Goal: Information Seeking & Learning: Learn about a topic

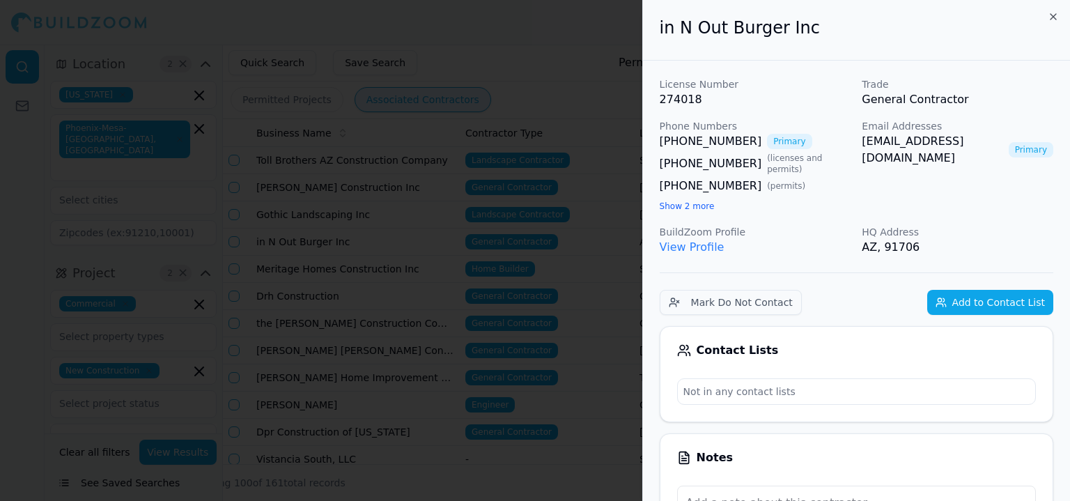
scroll to position [70, 0]
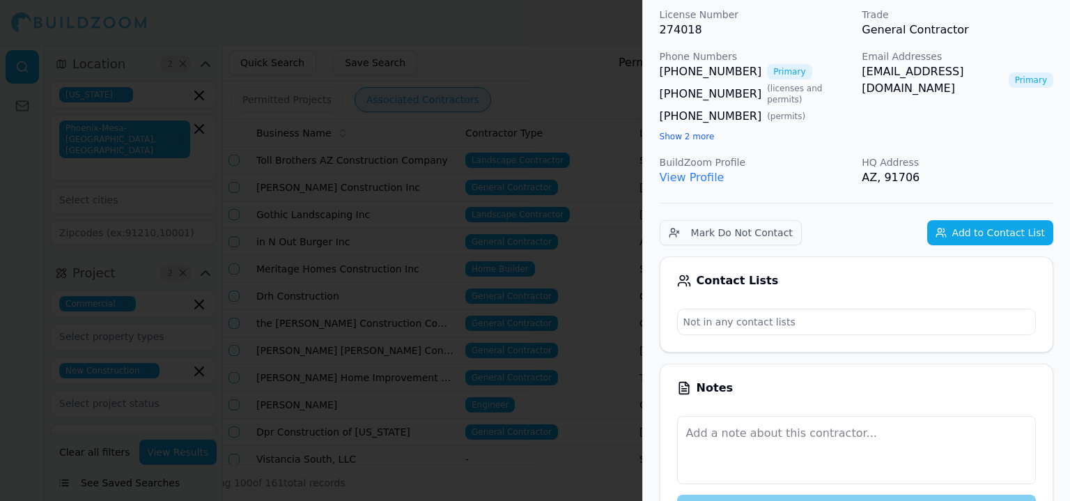
click at [577, 155] on div at bounding box center [535, 250] width 1070 height 501
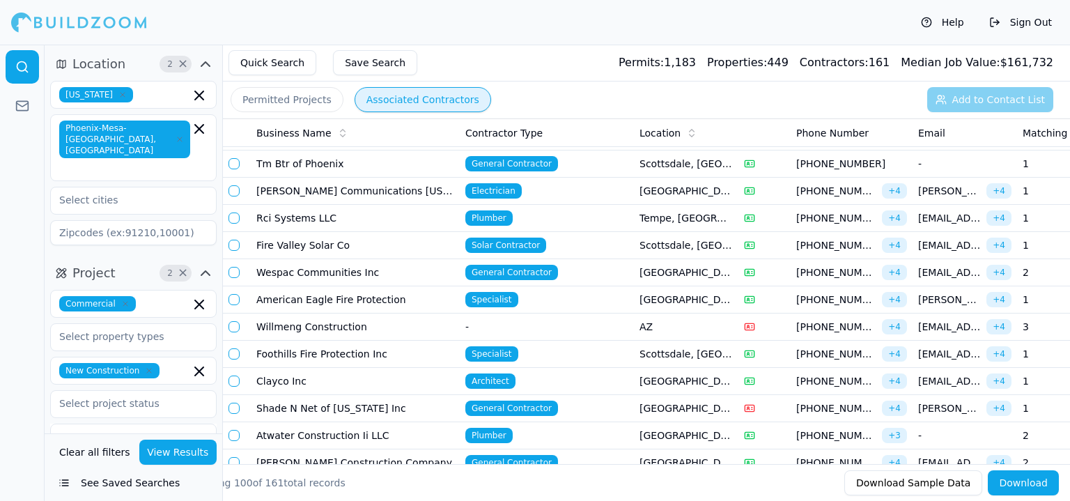
scroll to position [488, 0]
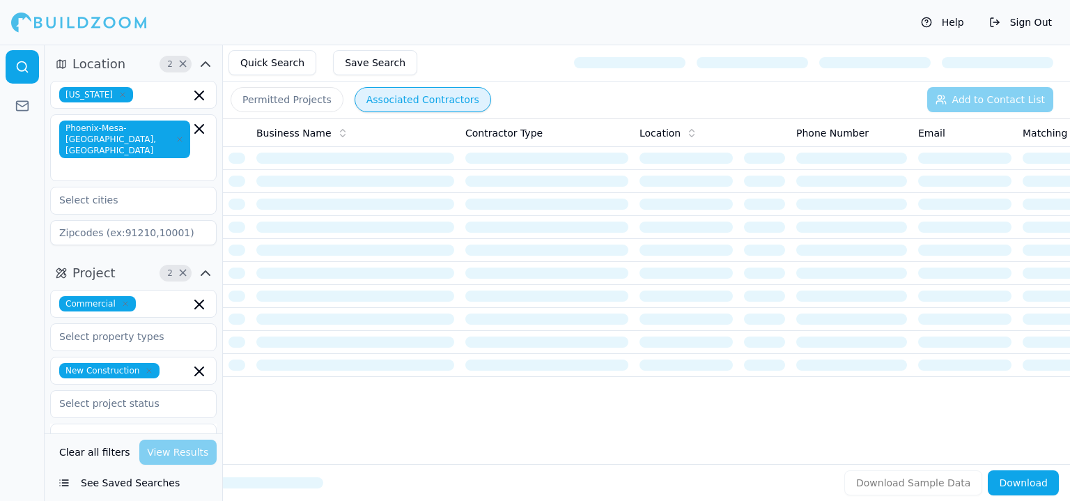
drag, startPoint x: 373, startPoint y: 228, endPoint x: 513, endPoint y: 97, distance: 191.2
click at [513, 97] on div "Permitted Projects Associated Contractors Add to Contact List" at bounding box center [646, 100] width 847 height 36
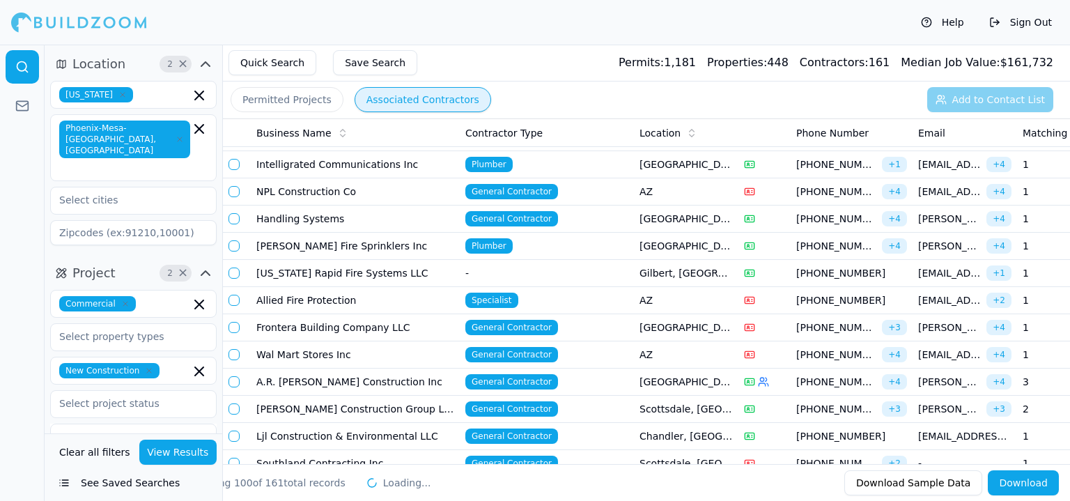
scroll to position [2020, 0]
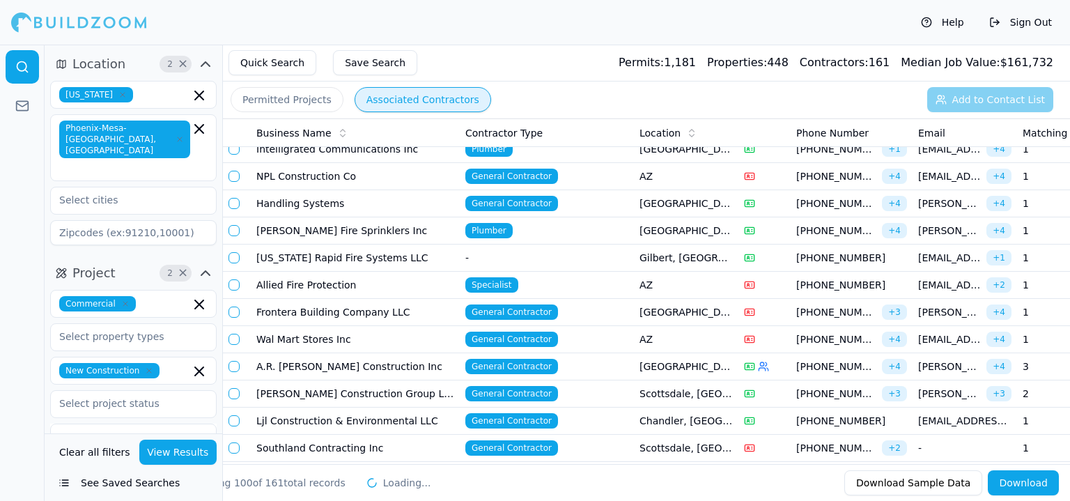
click at [307, 355] on td "A.R. [PERSON_NAME] Construction Inc" at bounding box center [355, 366] width 209 height 27
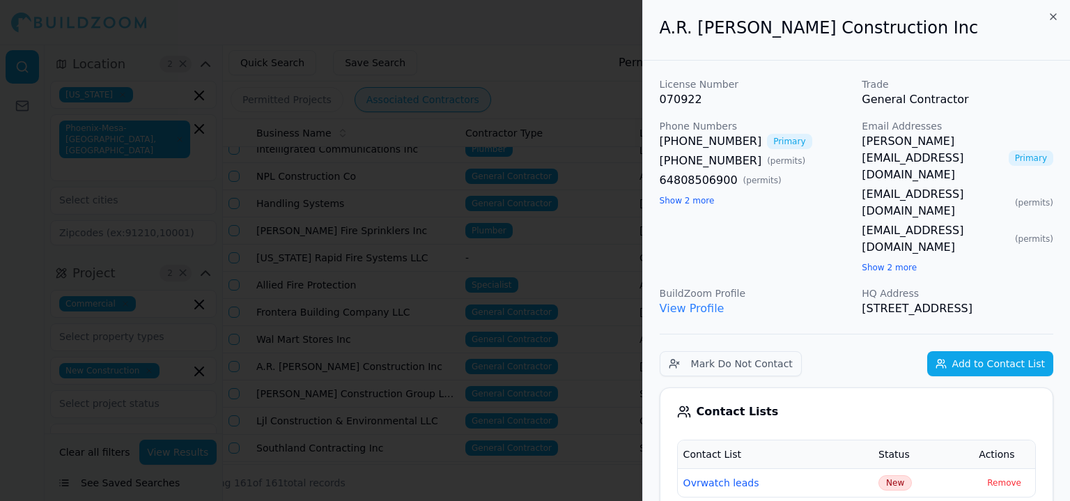
click at [711, 302] on link "View Profile" at bounding box center [692, 308] width 65 height 13
click at [669, 197] on button "Show 2 more" at bounding box center [687, 200] width 55 height 11
click at [902, 262] on button "Show 2 more" at bounding box center [889, 267] width 55 height 11
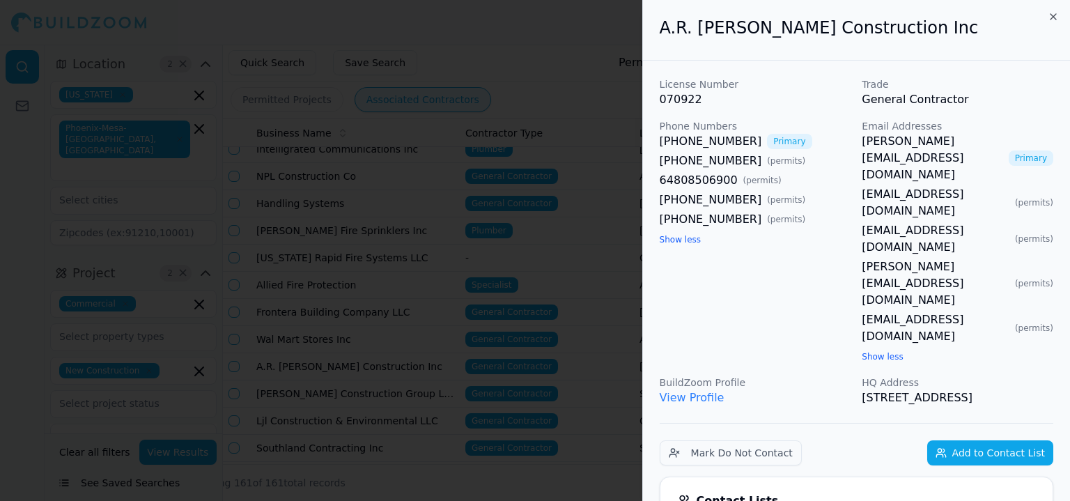
click at [426, 172] on div at bounding box center [535, 250] width 1070 height 501
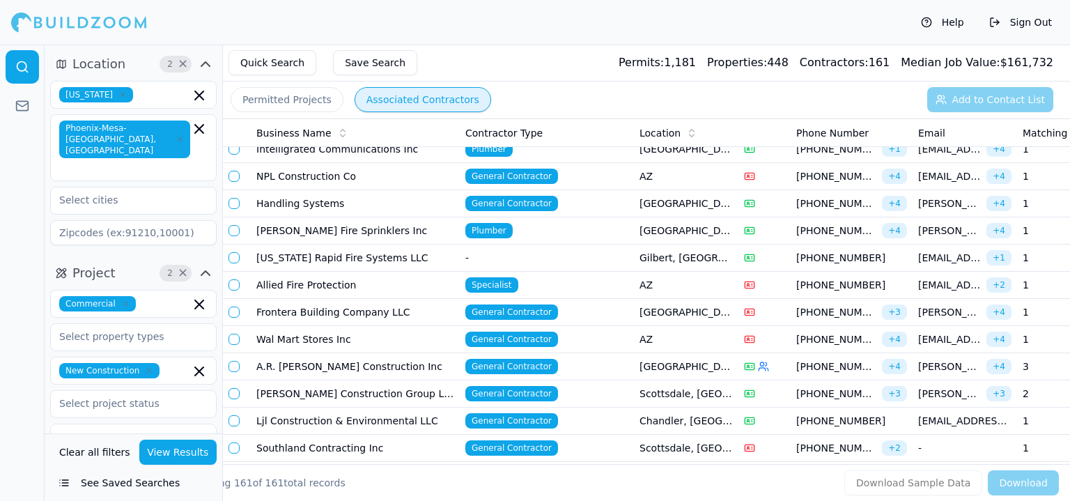
click at [279, 353] on td "A.R. [PERSON_NAME] Construction Inc" at bounding box center [355, 366] width 209 height 27
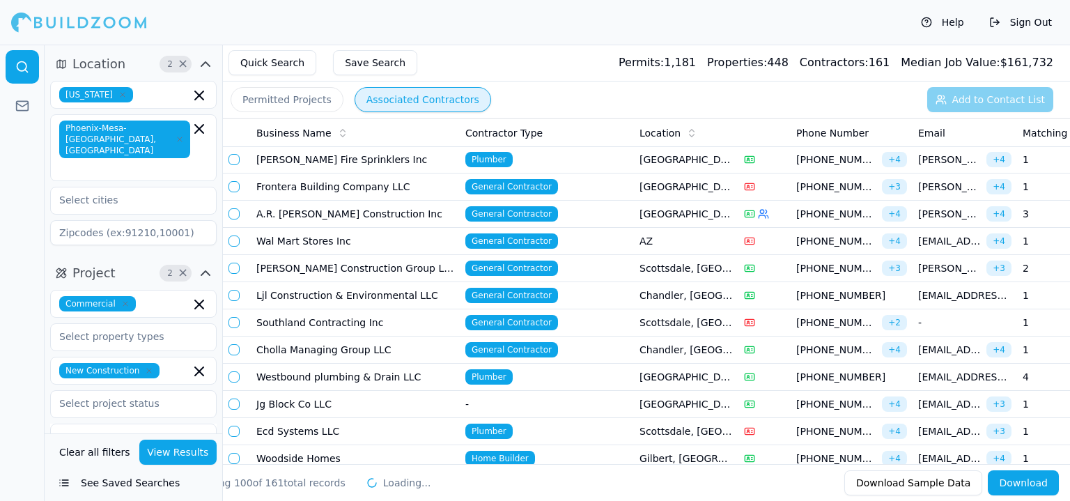
scroll to position [2160, 0]
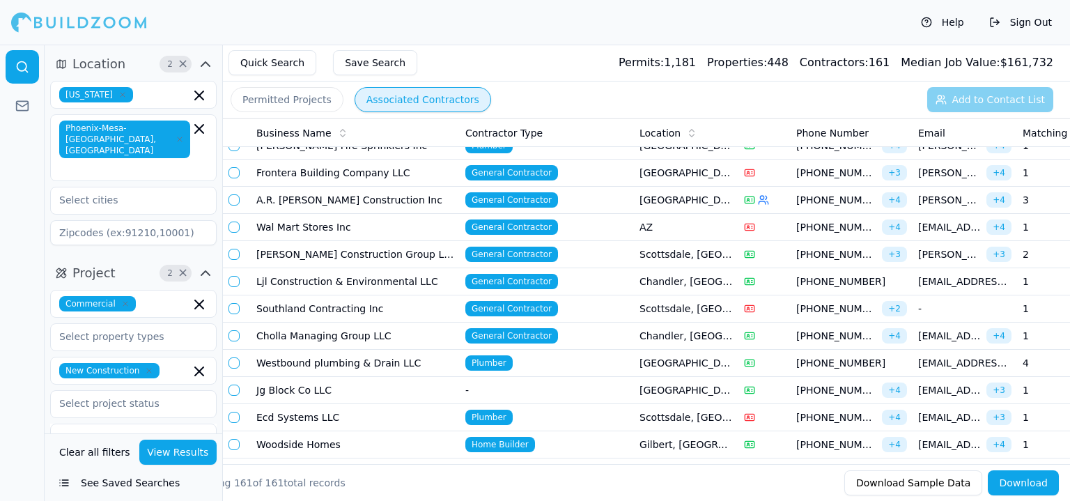
click at [281, 187] on td "A.R. [PERSON_NAME] Construction Inc" at bounding box center [355, 200] width 209 height 27
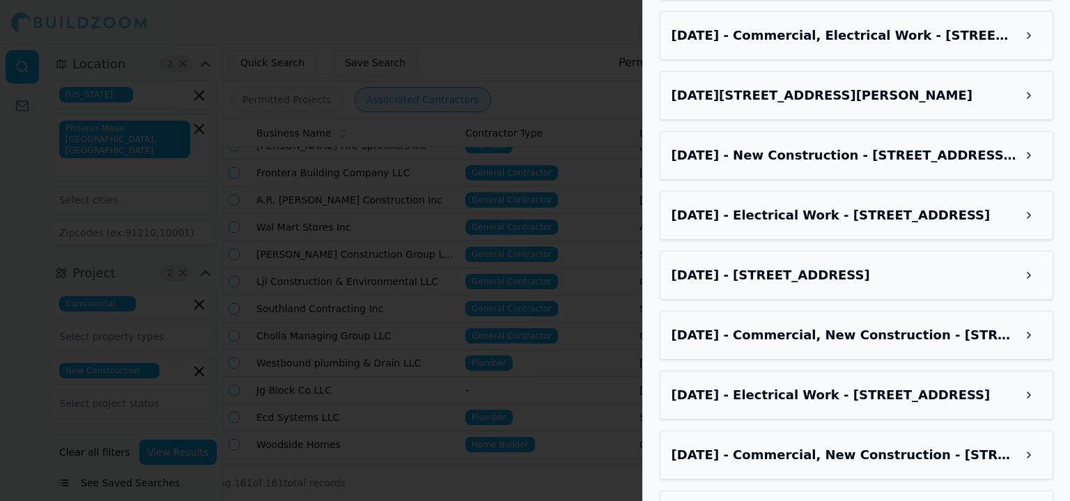
scroll to position [2413, 0]
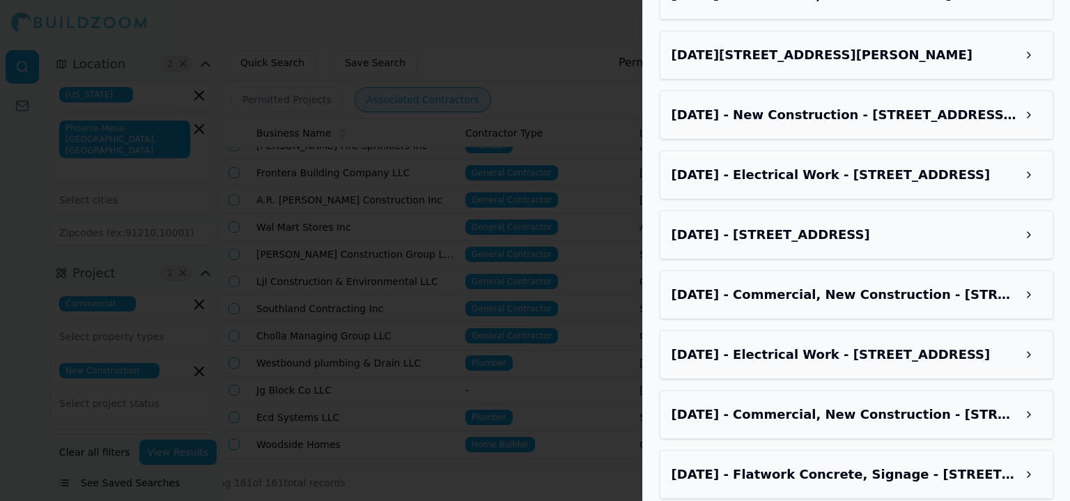
click at [924, 405] on h3 "Mar 31, 2025 - Commercial, New Construction - 9740 S San Gabriel Dr E, Goodyear…" at bounding box center [844, 415] width 345 height 20
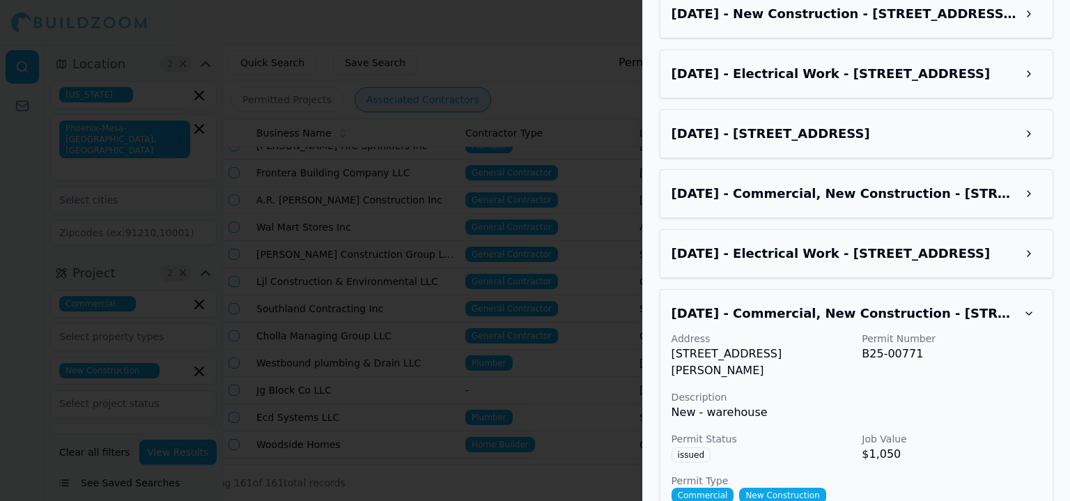
scroll to position [2553, 0]
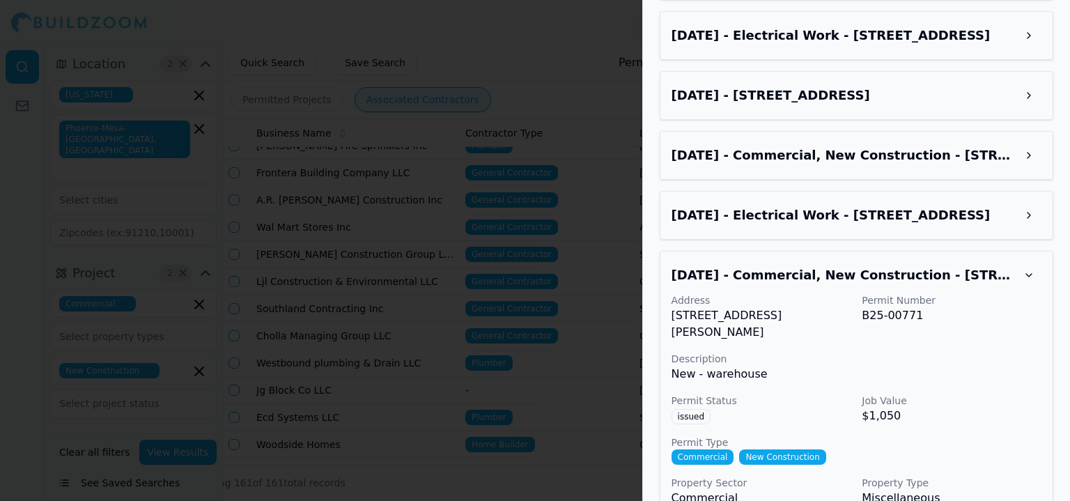
click at [997, 265] on h3 "Mar 31, 2025 - Commercial, New Construction - 9740 S San Gabriel Dr E, Goodyear…" at bounding box center [844, 275] width 345 height 20
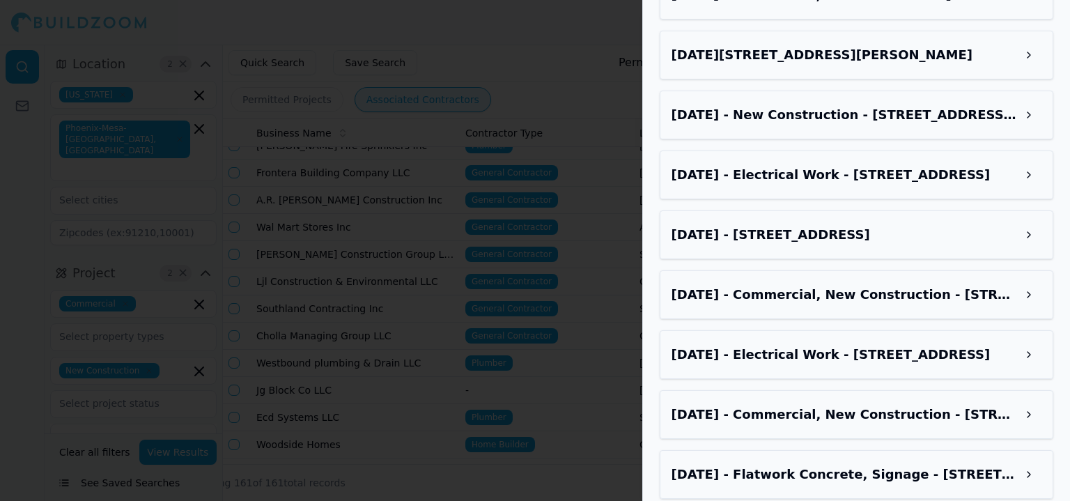
click at [998, 405] on h3 "Mar 31, 2025 - Commercial, New Construction - 9740 S San Gabriel Dr E, Goodyear…" at bounding box center [844, 415] width 345 height 20
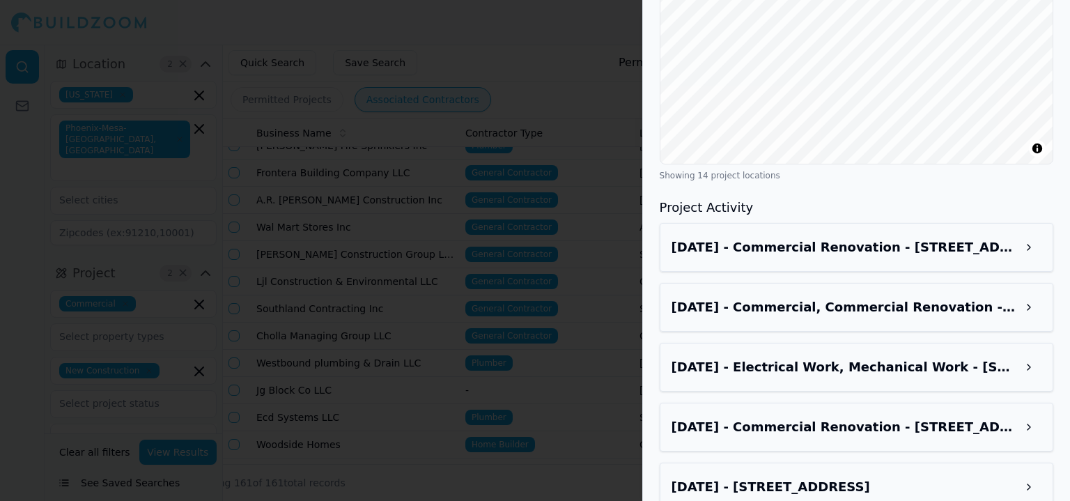
scroll to position [1856, 0]
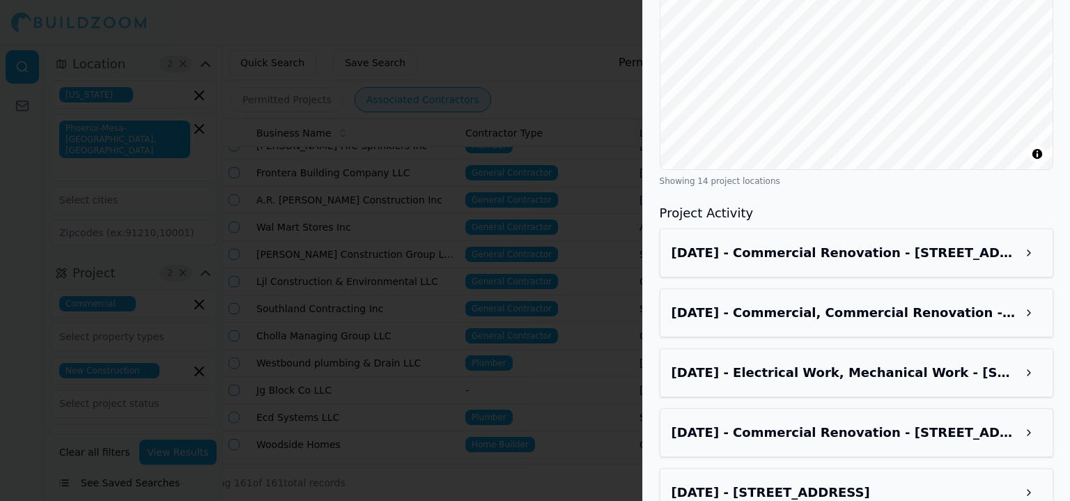
click at [626, 309] on div at bounding box center [535, 250] width 1070 height 501
click at [217, 362] on div "Location 2 × Arizona Phoenix-Mesa-Chandler, AZ Project 2 × Commercial New Const…" at bounding box center [557, 295] width 1025 height 501
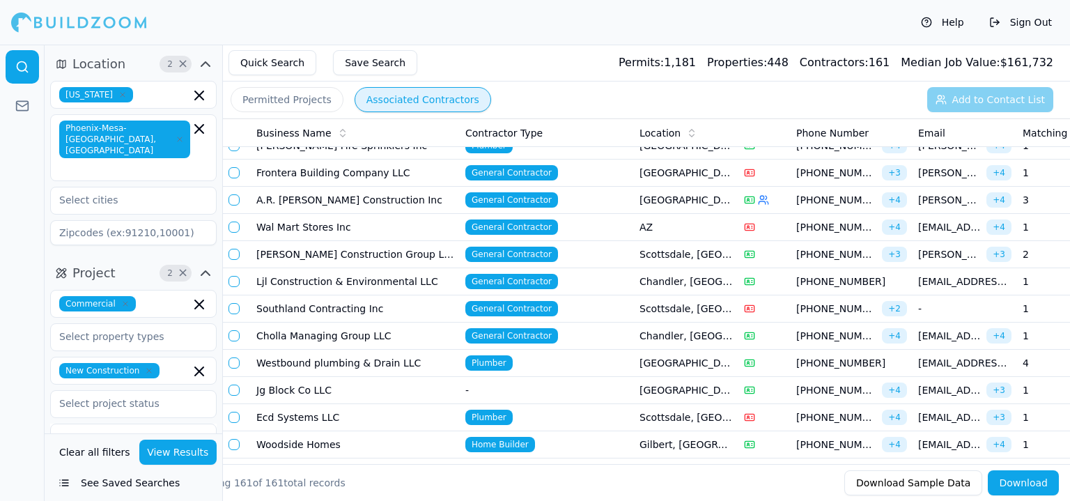
click at [23, 203] on div at bounding box center [22, 273] width 45 height 456
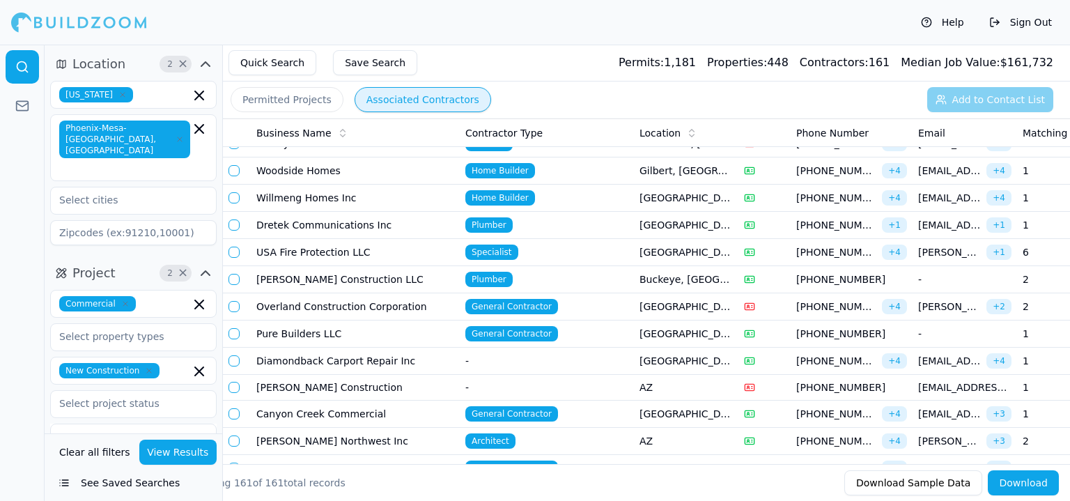
scroll to position [2438, 0]
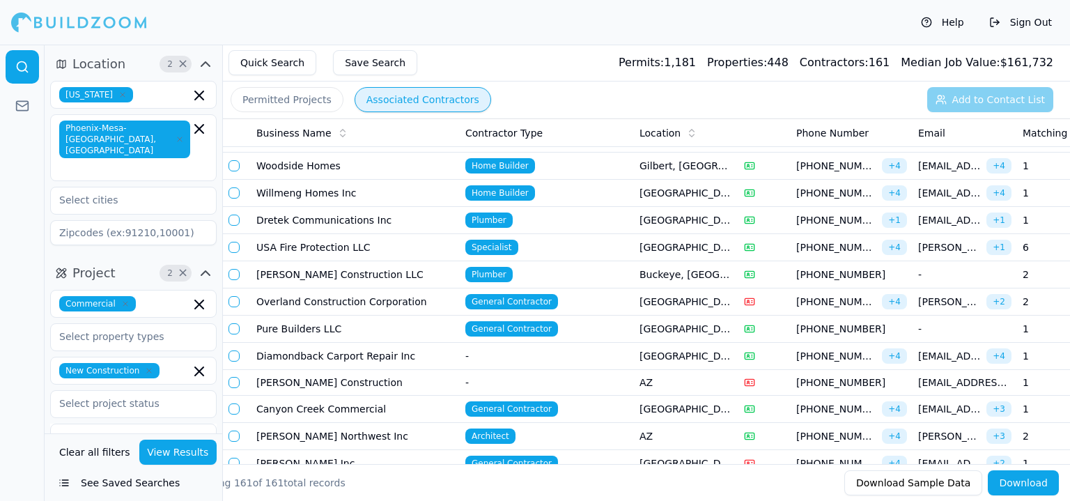
click at [325, 288] on td "Overland Construction Corporation" at bounding box center [355, 301] width 209 height 27
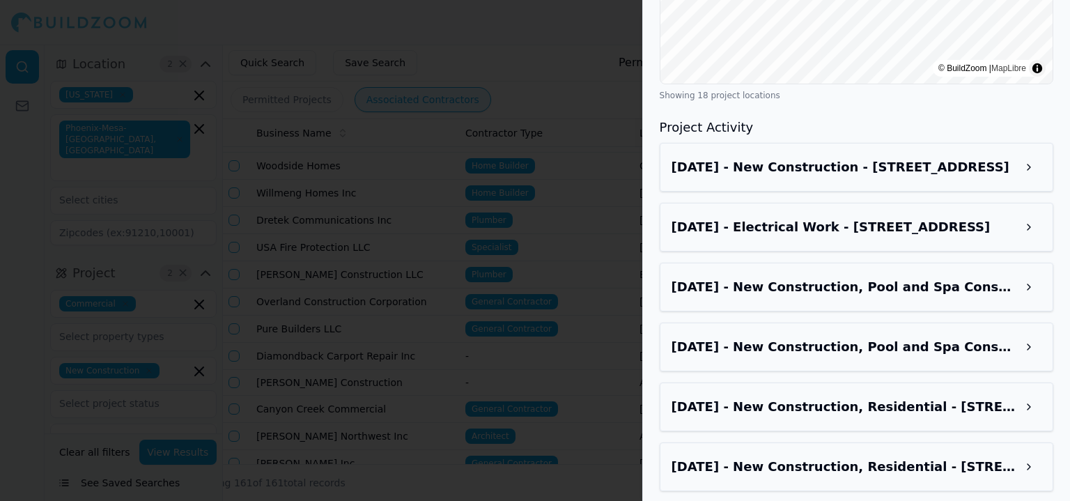
scroll to position [994, 0]
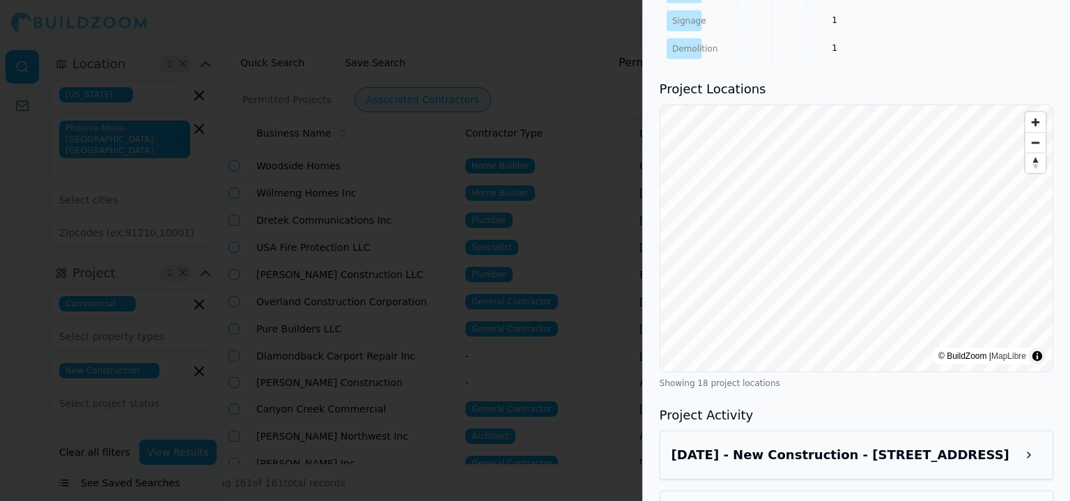
click at [290, 267] on div at bounding box center [535, 250] width 1070 height 501
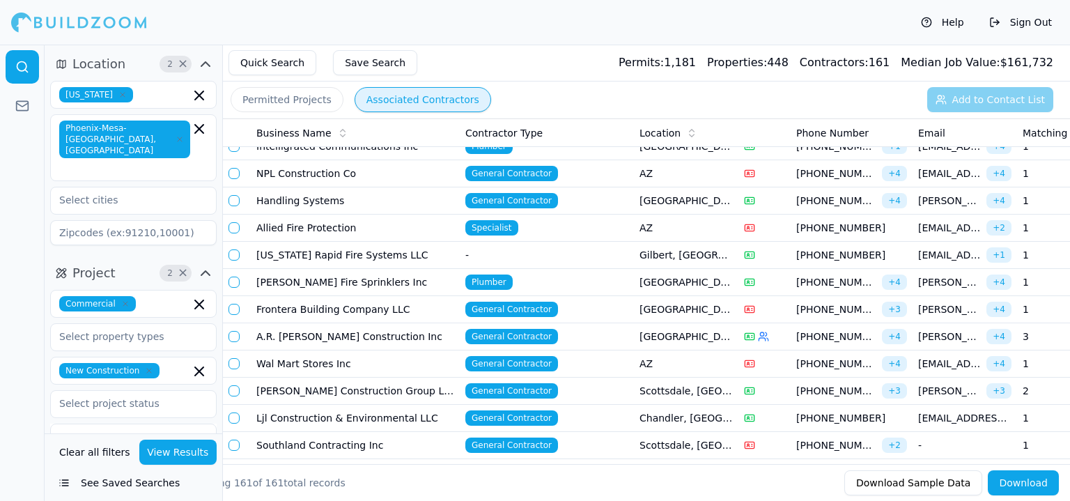
scroll to position [2020, 0]
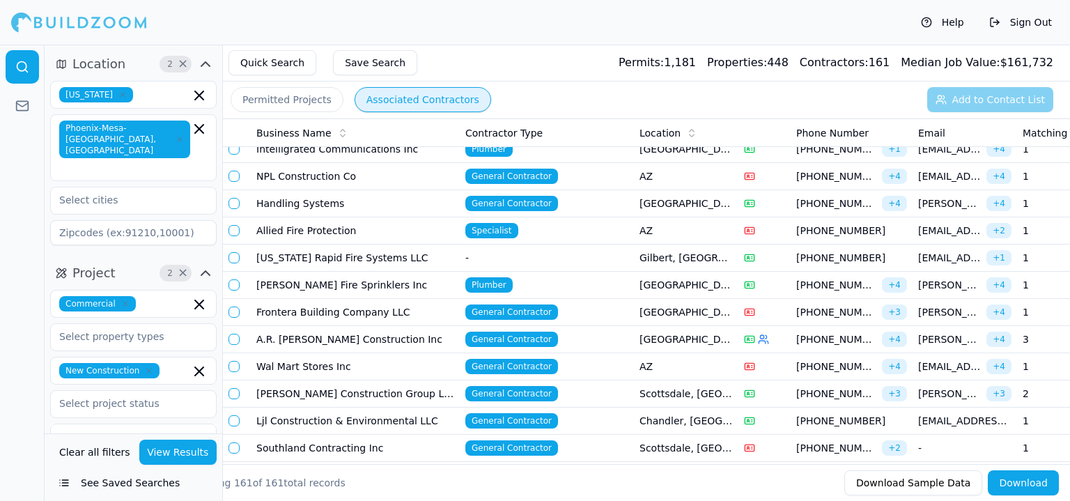
click at [316, 326] on td "A.R. [PERSON_NAME] Construction Inc" at bounding box center [355, 339] width 209 height 27
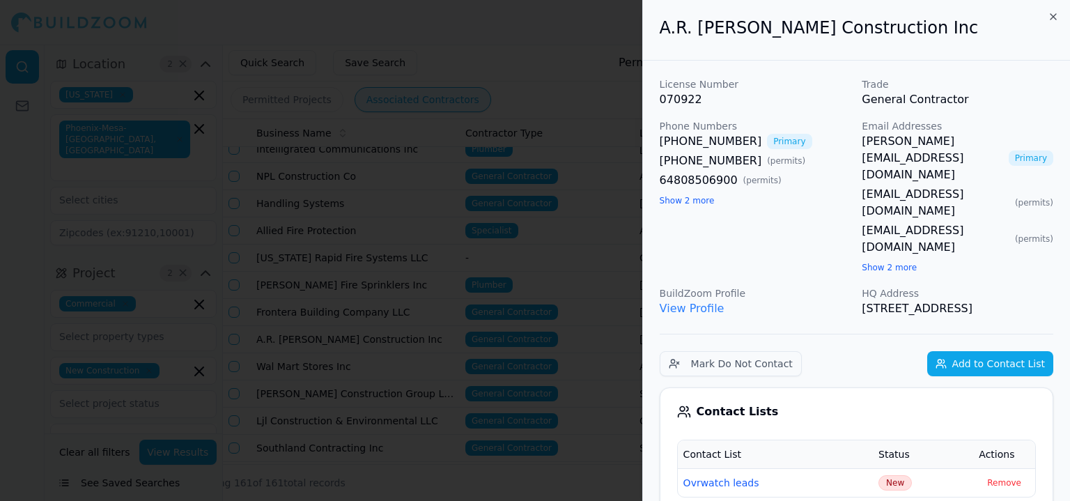
click at [885, 262] on button "Show 2 more" at bounding box center [889, 267] width 55 height 11
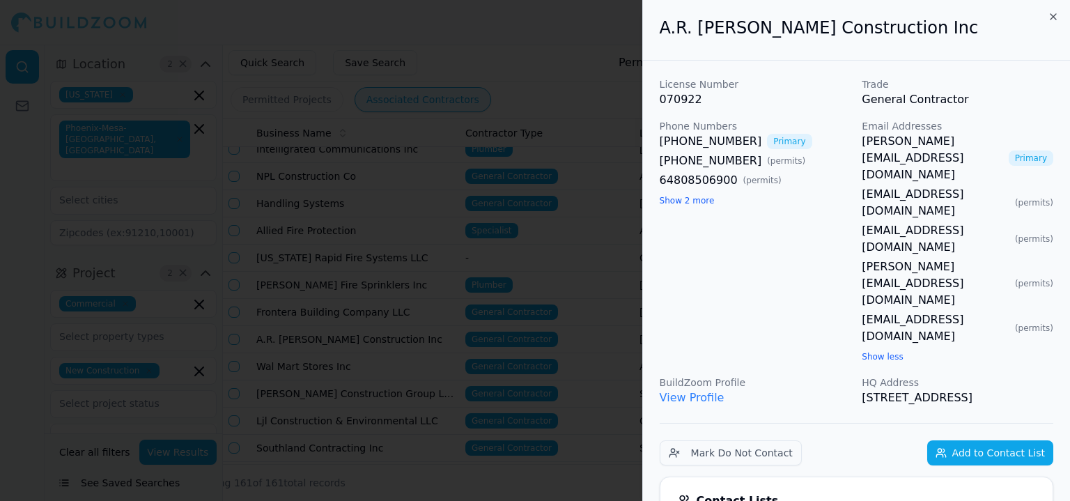
click at [698, 201] on button "Show 2 more" at bounding box center [687, 200] width 55 height 11
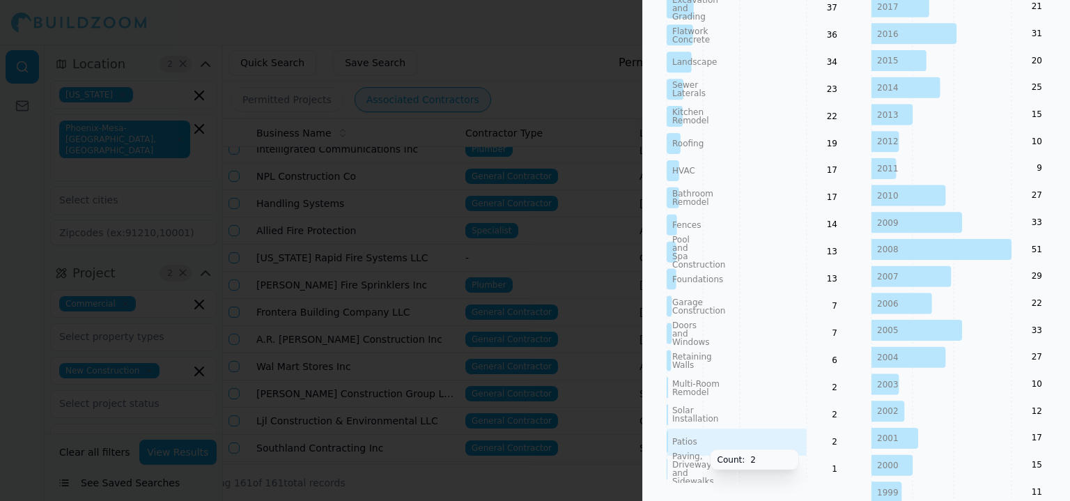
scroll to position [1115, 0]
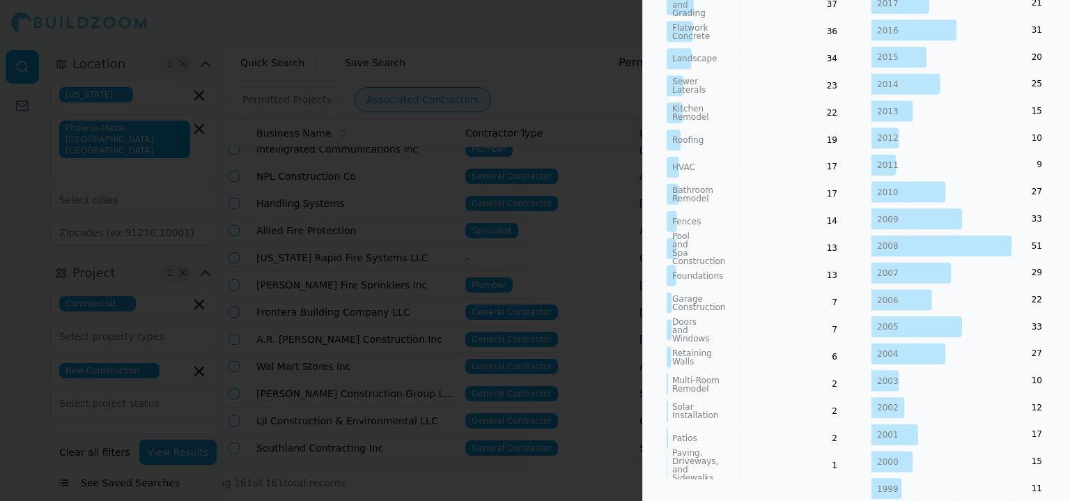
click at [201, 357] on div at bounding box center [535, 250] width 1070 height 501
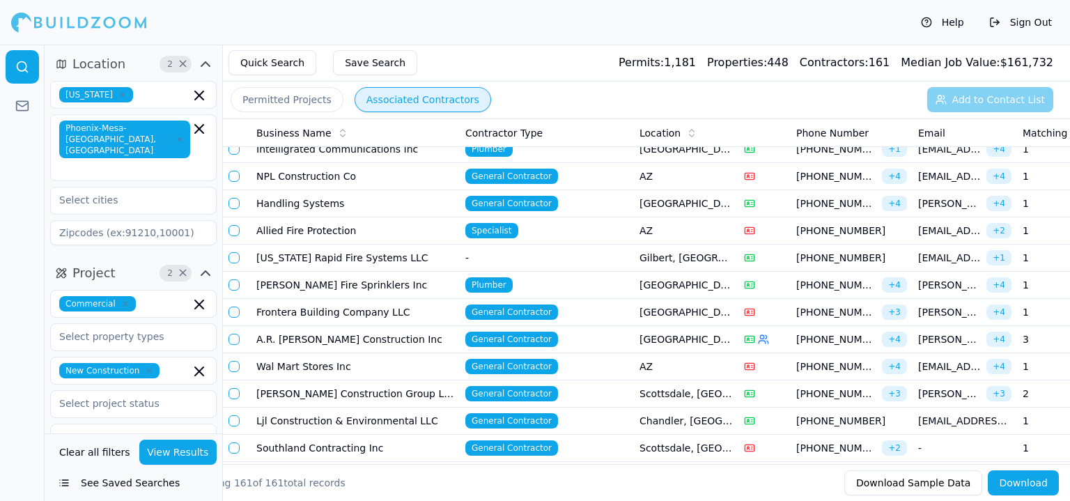
click at [145, 366] on icon "button" at bounding box center [149, 370] width 8 height 8
click at [166, 451] on button "View Results" at bounding box center [178, 452] width 78 height 25
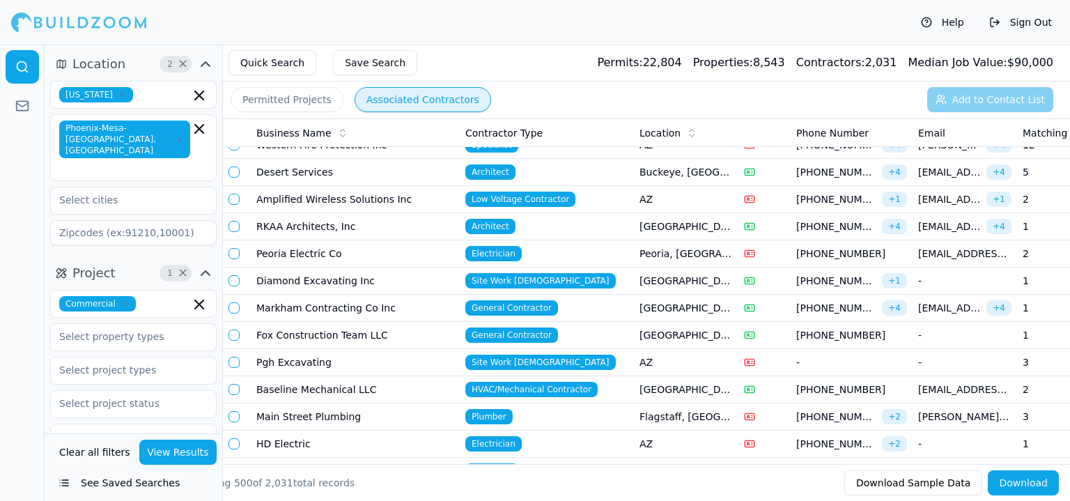
scroll to position [11913, 0]
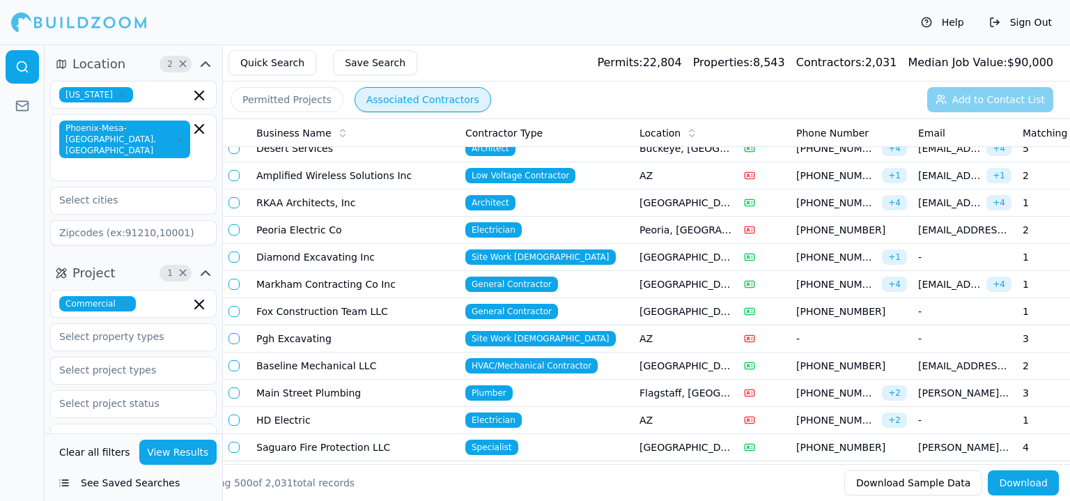
click at [121, 300] on icon "button" at bounding box center [125, 304] width 8 height 8
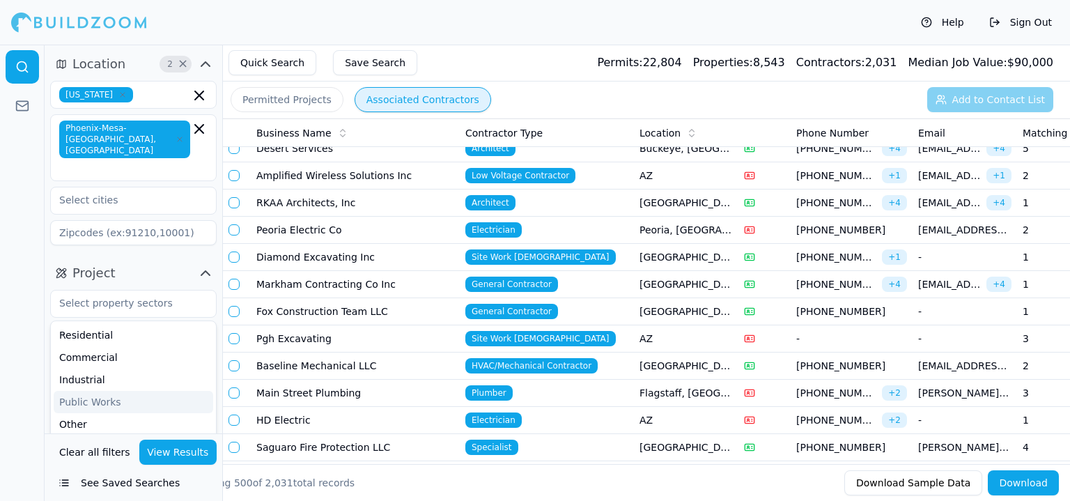
click at [170, 447] on button "View Results" at bounding box center [178, 452] width 78 height 25
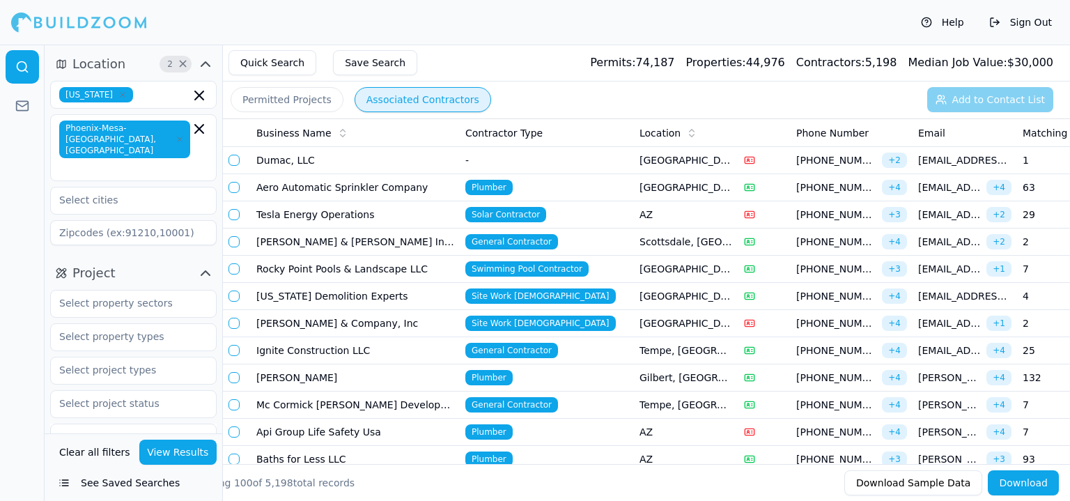
drag, startPoint x: 453, startPoint y: 203, endPoint x: 479, endPoint y: 41, distance: 164.4
click at [479, 41] on div "Help Sign Out" at bounding box center [535, 22] width 1070 height 45
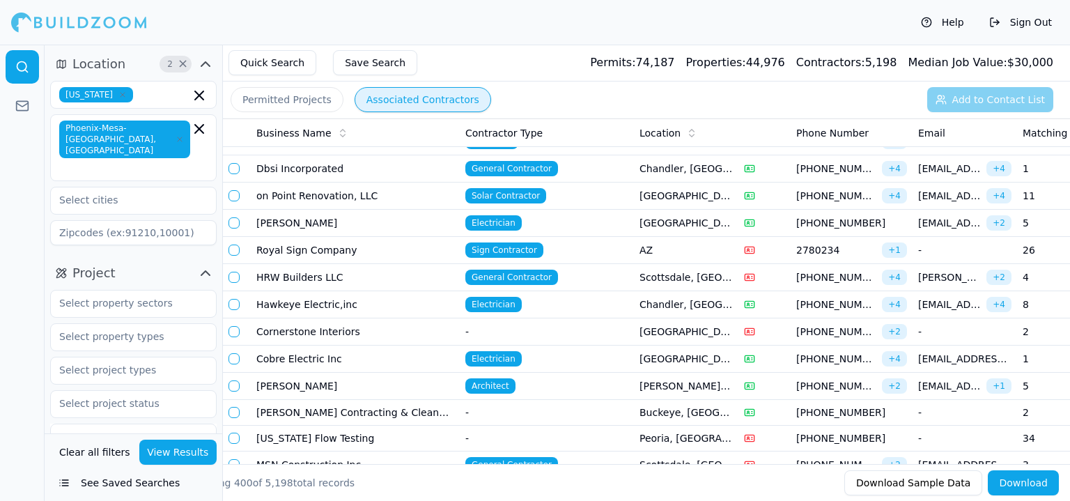
scroll to position [8332, 0]
